Goal: Information Seeking & Learning: Learn about a topic

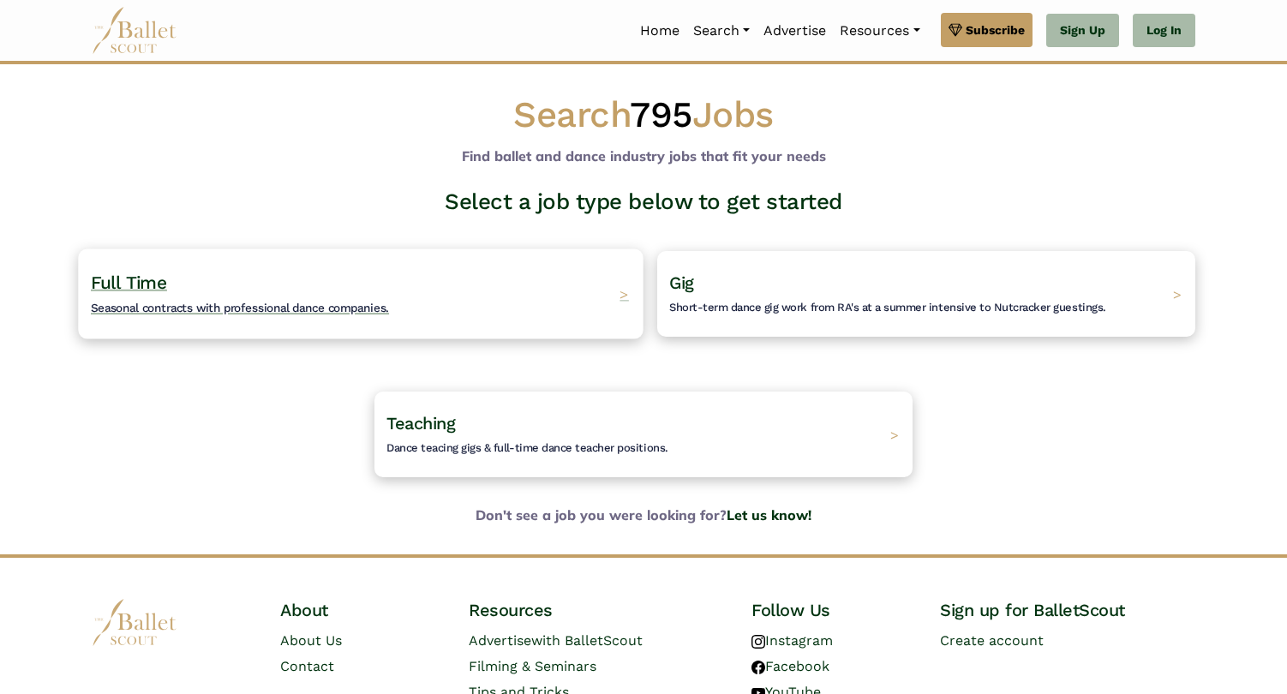
click at [368, 296] on h4 "Full Time Seasonal contracts with professional dance companies." at bounding box center [240, 294] width 298 height 47
click at [361, 309] on span "Seasonal contracts with professional dance companies." at bounding box center [240, 308] width 298 height 14
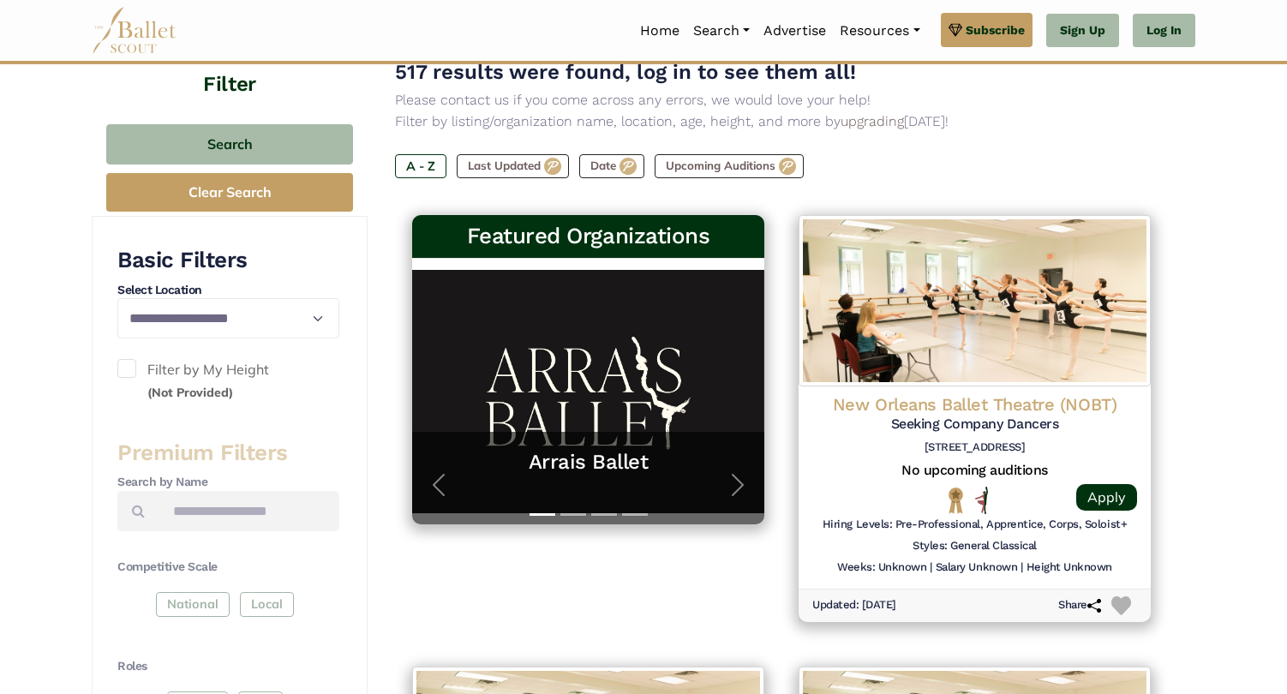
scroll to position [218, 0]
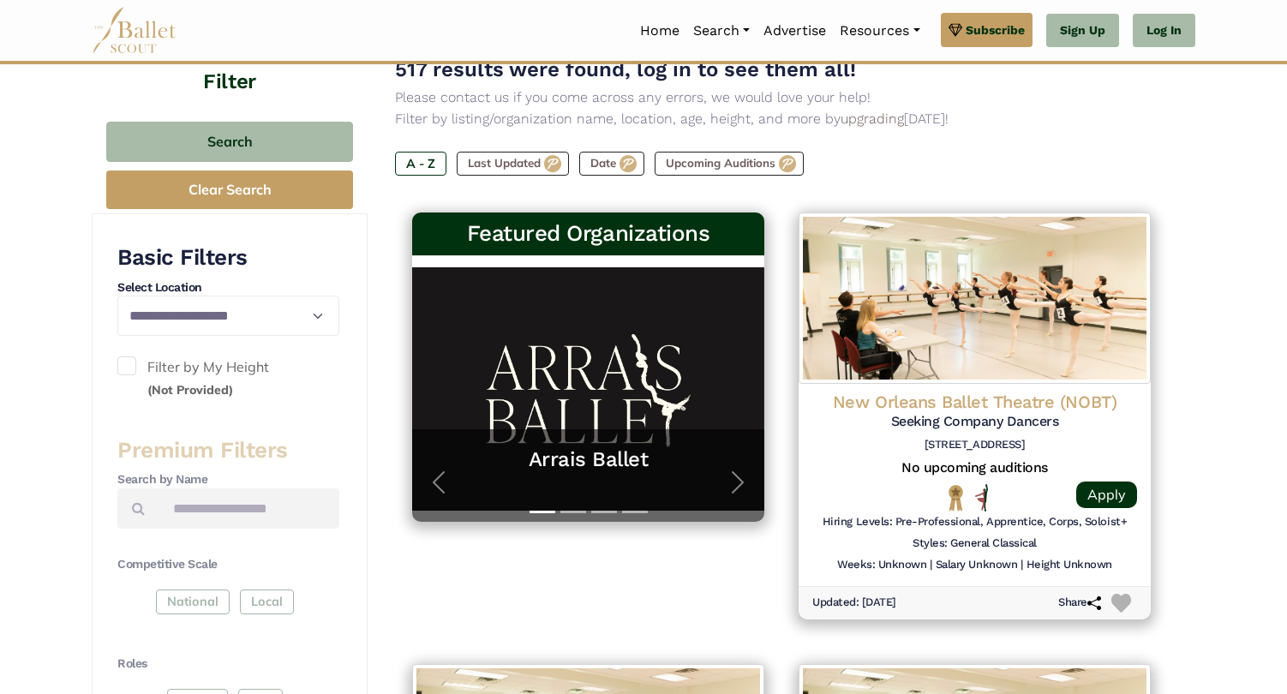
click at [132, 364] on span at bounding box center [126, 365] width 19 height 19
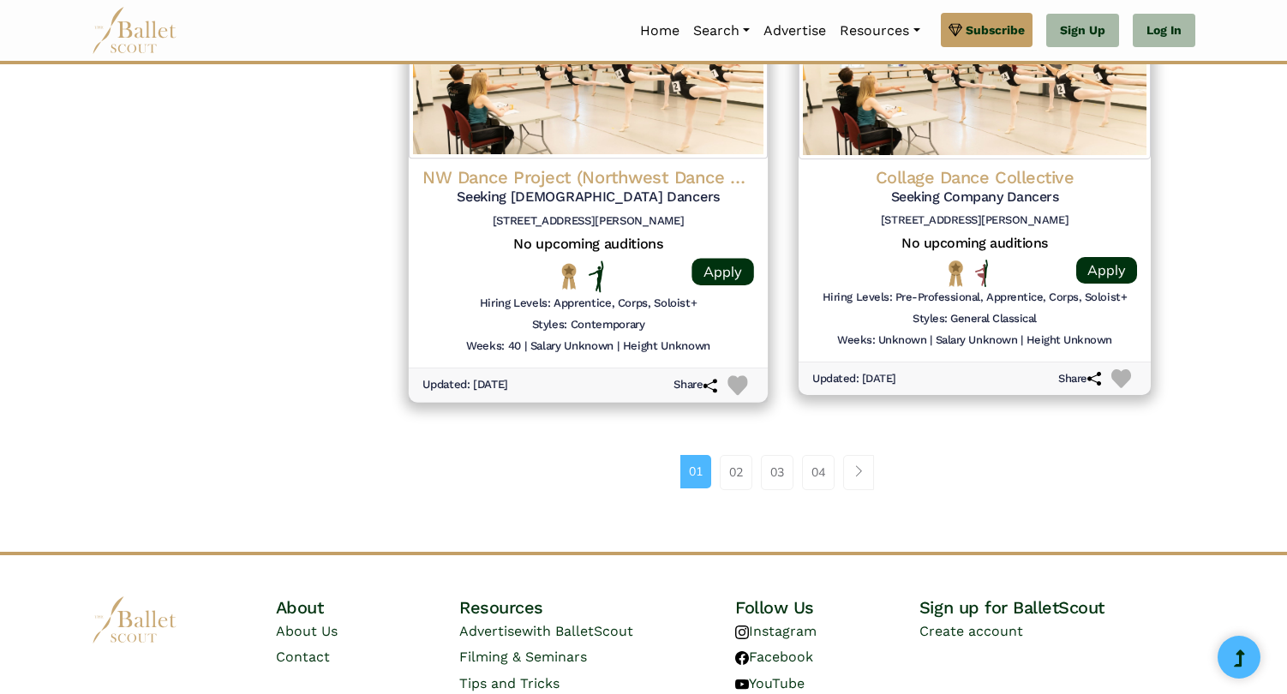
scroll to position [2255, 0]
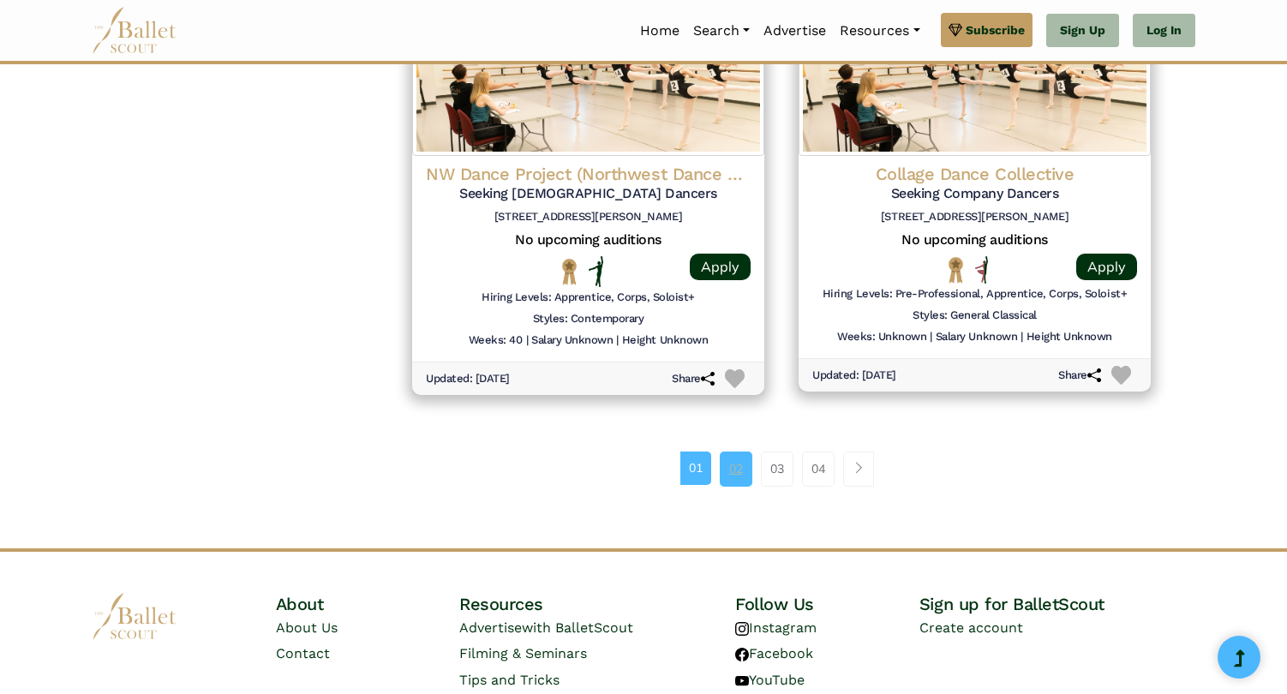
click at [738, 451] on link "02" at bounding box center [736, 468] width 33 height 34
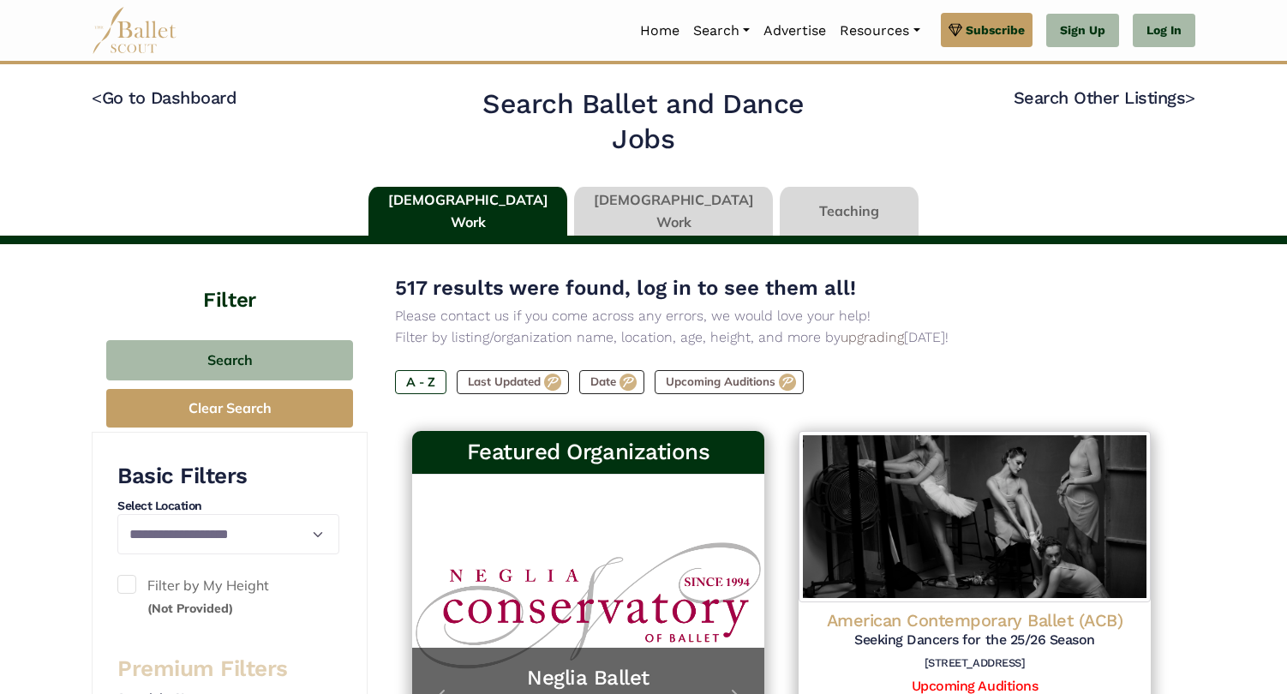
click at [703, 366] on div "517 results were found, log in to see them all! Please contact us if you come a…" at bounding box center [781, 347] width 773 height 151
click at [703, 379] on label "Upcoming Auditions" at bounding box center [728, 382] width 149 height 24
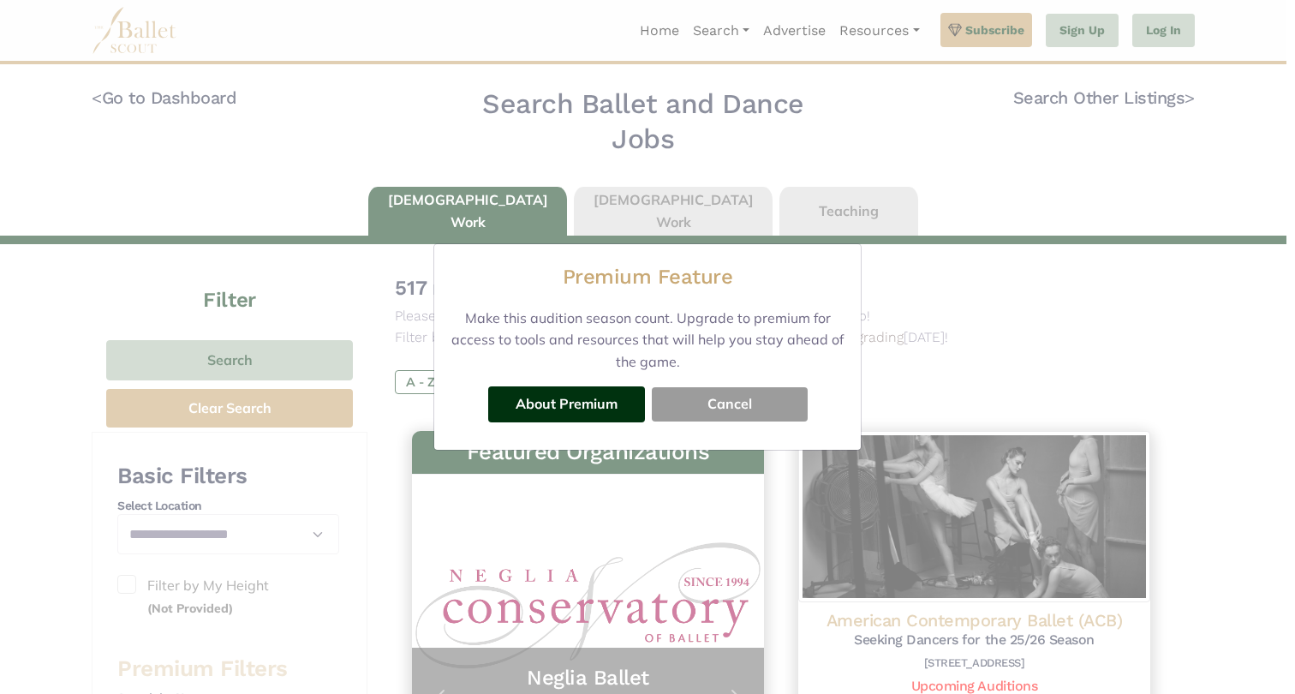
click at [732, 403] on button "Cancel" at bounding box center [730, 404] width 156 height 34
